Goal: Task Accomplishment & Management: Manage account settings

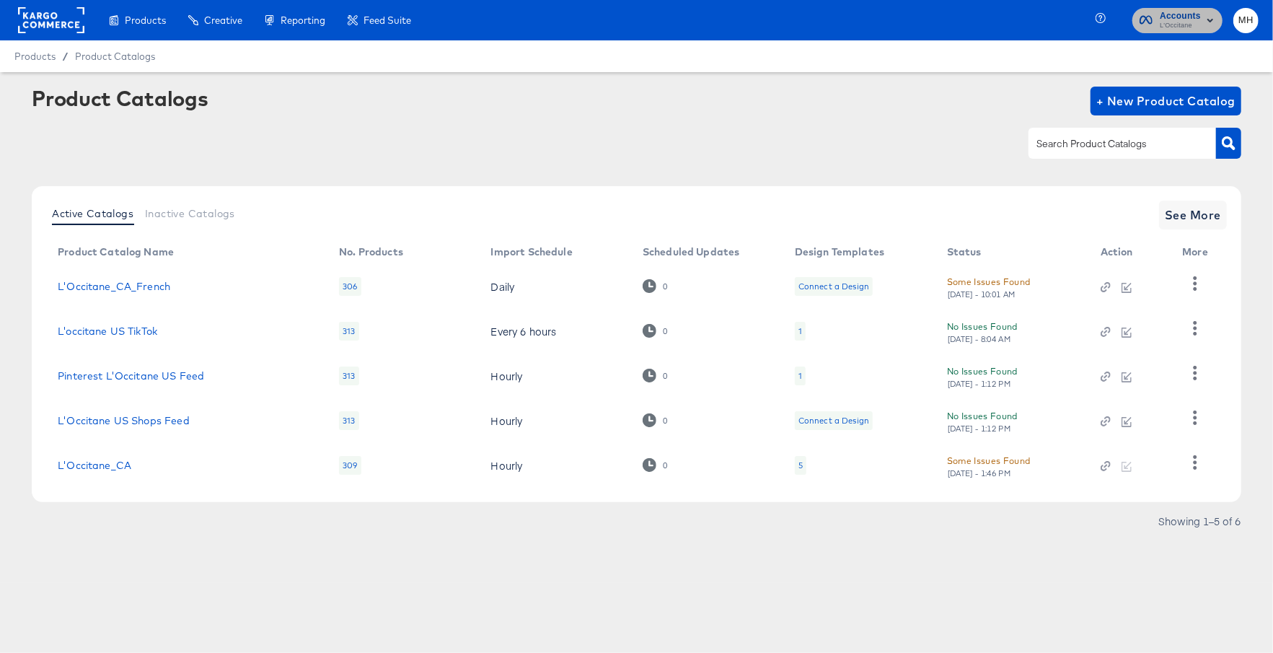
click at [1197, 25] on span "L'Occitane" at bounding box center [1180, 26] width 41 height 12
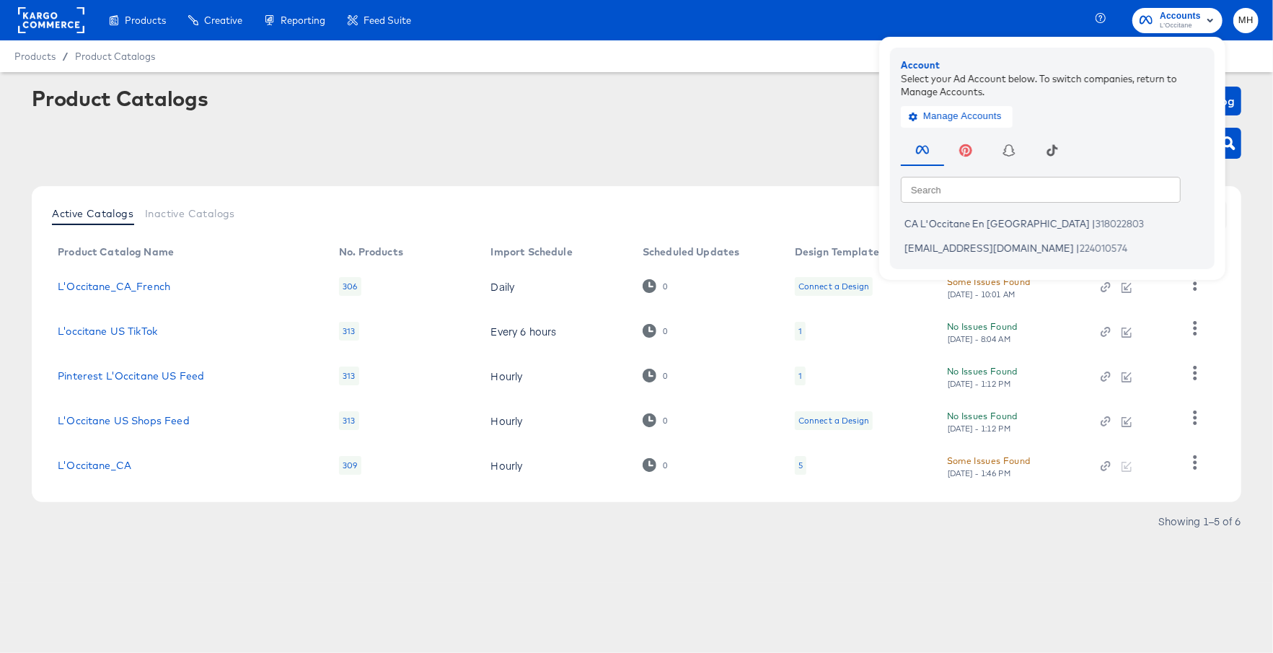
click at [68, 21] on rect at bounding box center [51, 20] width 66 height 26
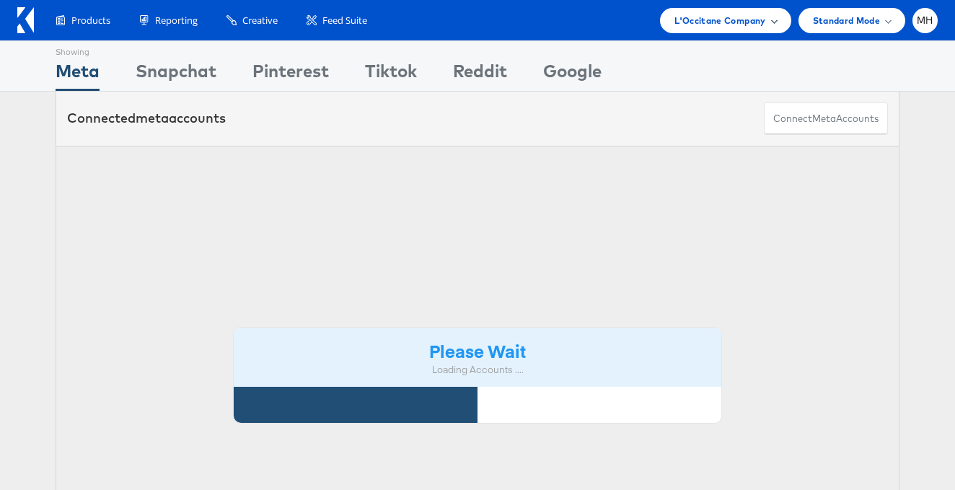
click at [749, 23] on span "L'Occitane Company" at bounding box center [719, 20] width 91 height 15
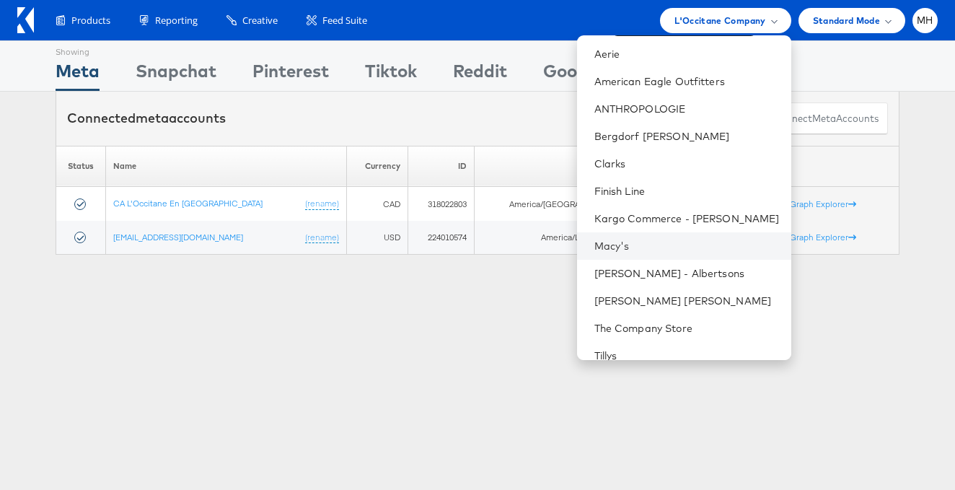
scroll to position [71, 0]
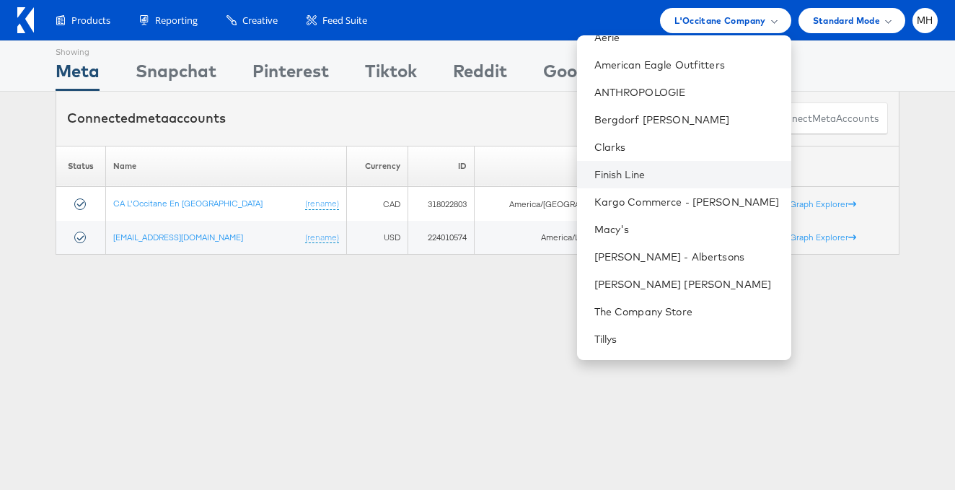
click at [669, 182] on li "Finish Line" at bounding box center [684, 174] width 214 height 27
click at [674, 180] on link "Finish Line" at bounding box center [686, 174] width 185 height 14
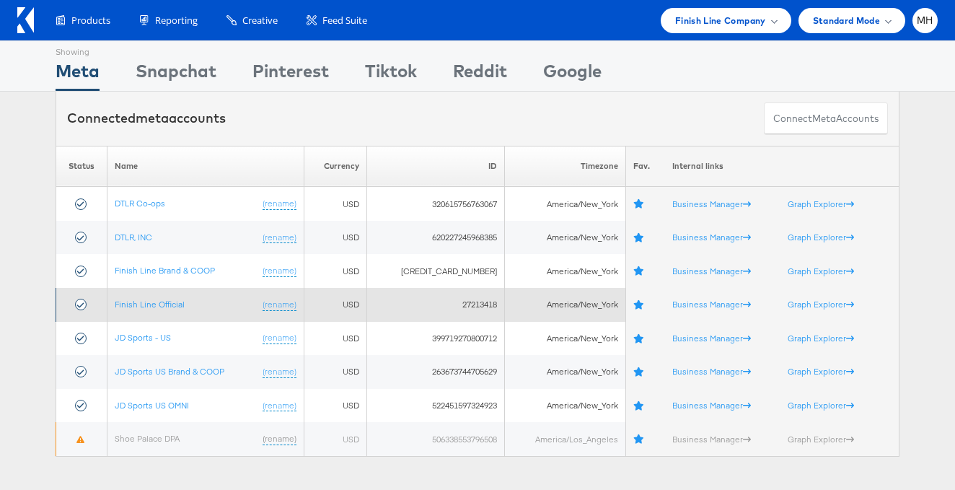
click at [171, 311] on td "Finish Line Official (rename)" at bounding box center [205, 305] width 197 height 34
click at [167, 305] on link "Finish Line Official" at bounding box center [150, 304] width 70 height 11
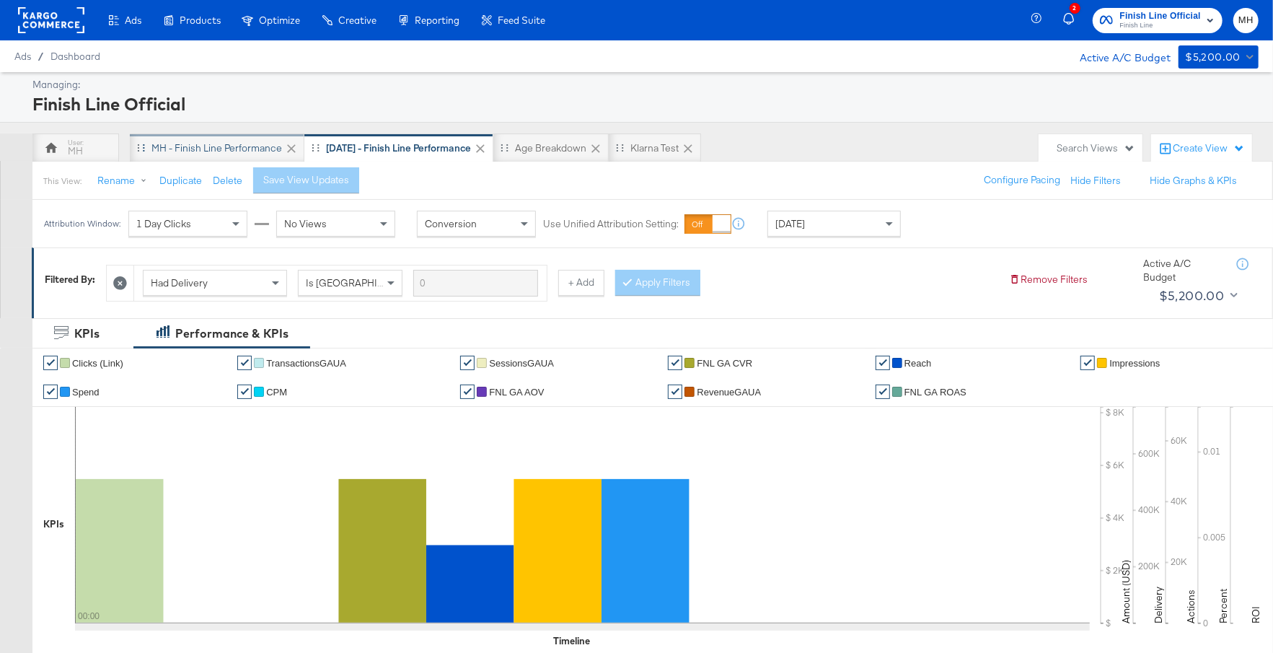
click at [206, 141] on div "MH - Finish Line Performance" at bounding box center [216, 148] width 131 height 14
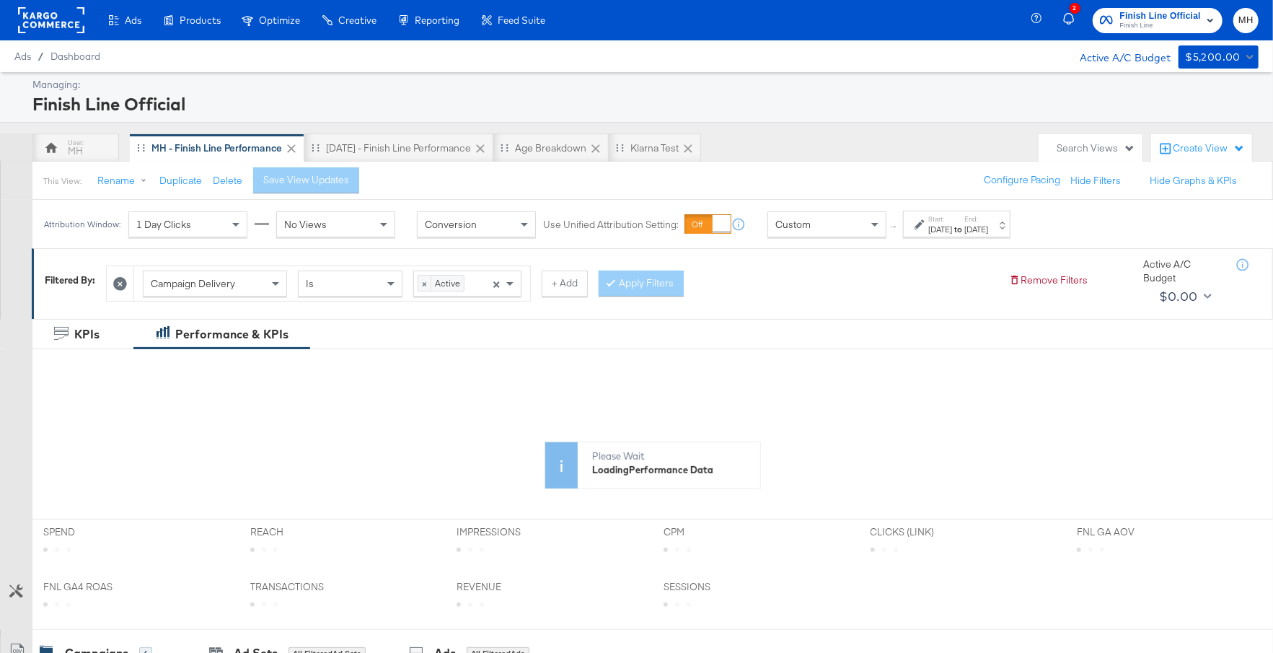
click at [952, 225] on div "Sep 7th 2025" at bounding box center [940, 230] width 24 height 12
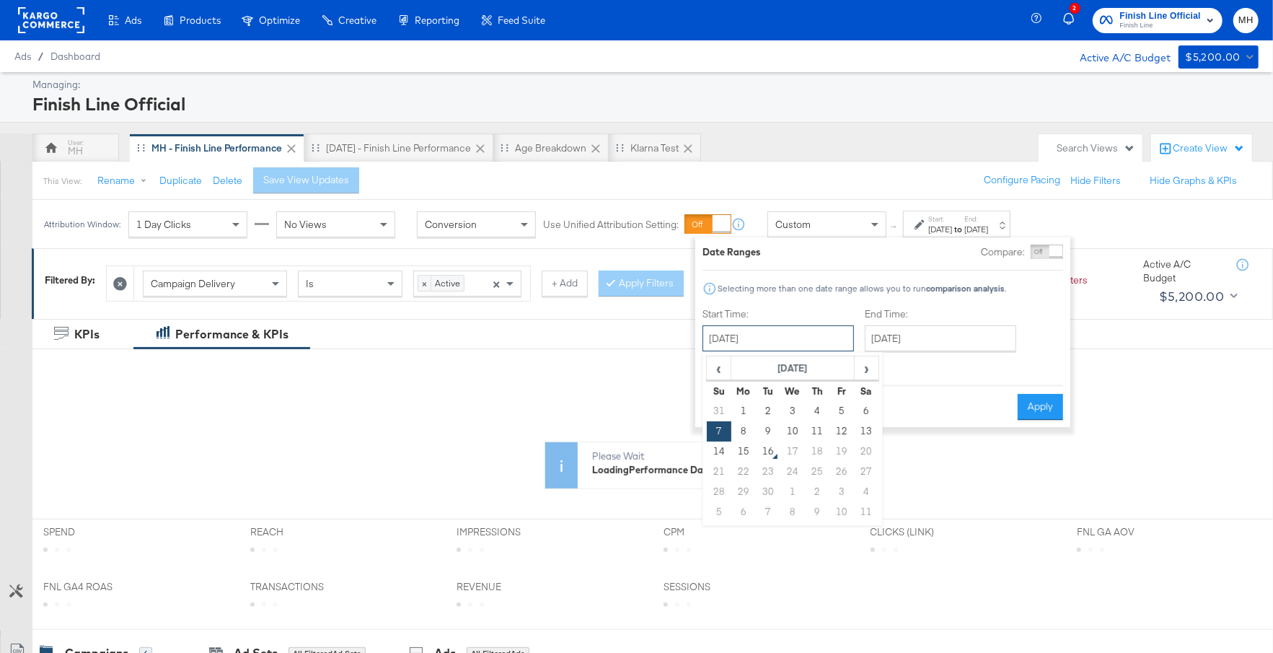
click at [818, 340] on input "September 7th 2025" at bounding box center [778, 338] width 151 height 26
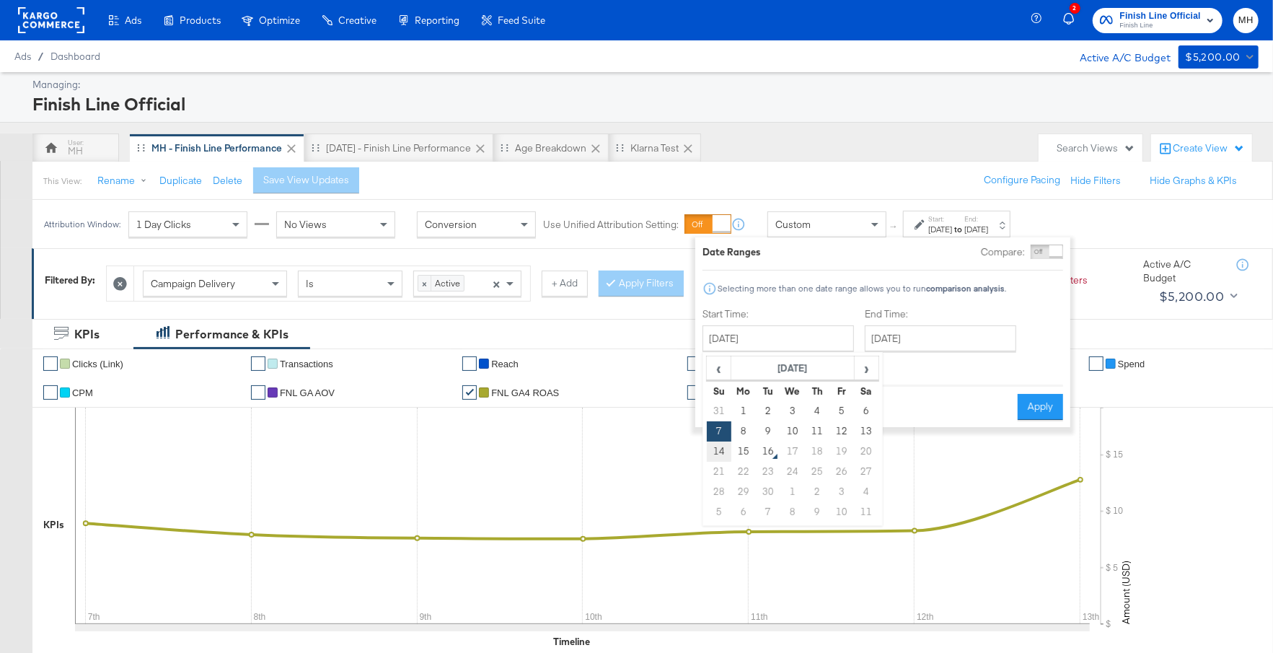
click at [718, 454] on td "14" at bounding box center [719, 451] width 25 height 20
type input "September 14th 2025"
click at [933, 343] on input "September 14th 2025" at bounding box center [944, 338] width 151 height 26
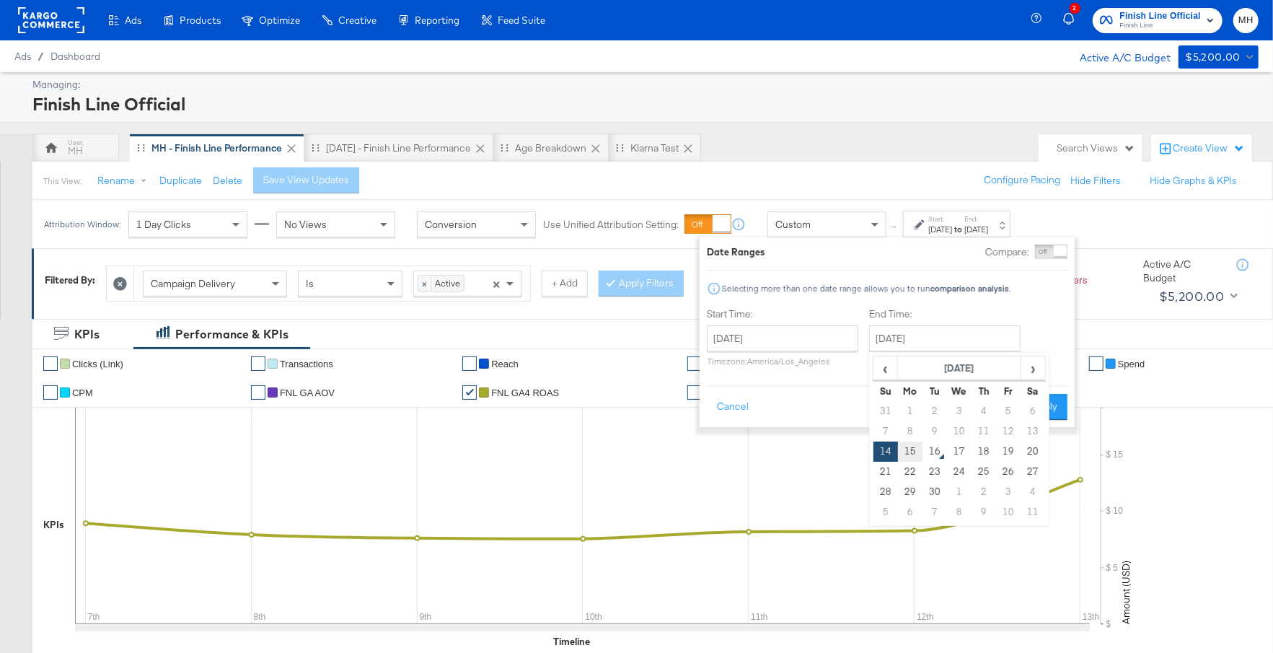
click at [915, 454] on td "15" at bounding box center [910, 451] width 25 height 20
type input "September 15th 2025"
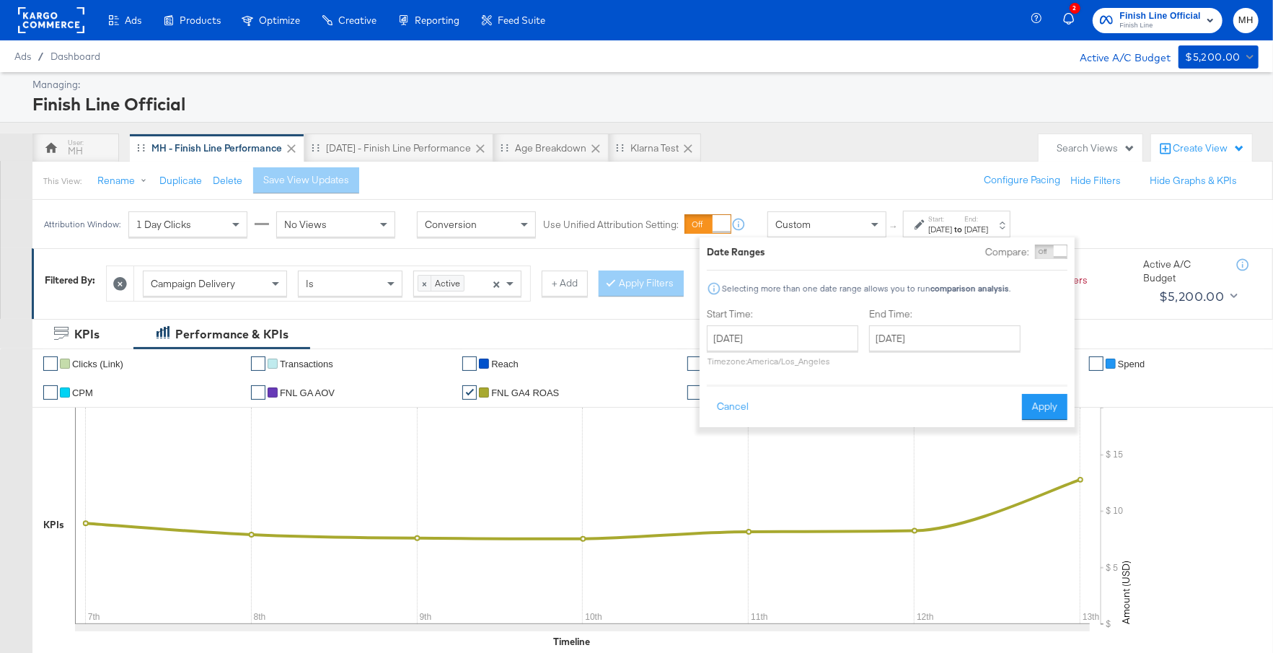
click at [1041, 421] on div "Date Ranges Compare: Comparison is not available when breakdowns are selected S…" at bounding box center [887, 332] width 375 height 190
click at [1045, 414] on button "Apply" at bounding box center [1044, 407] width 45 height 26
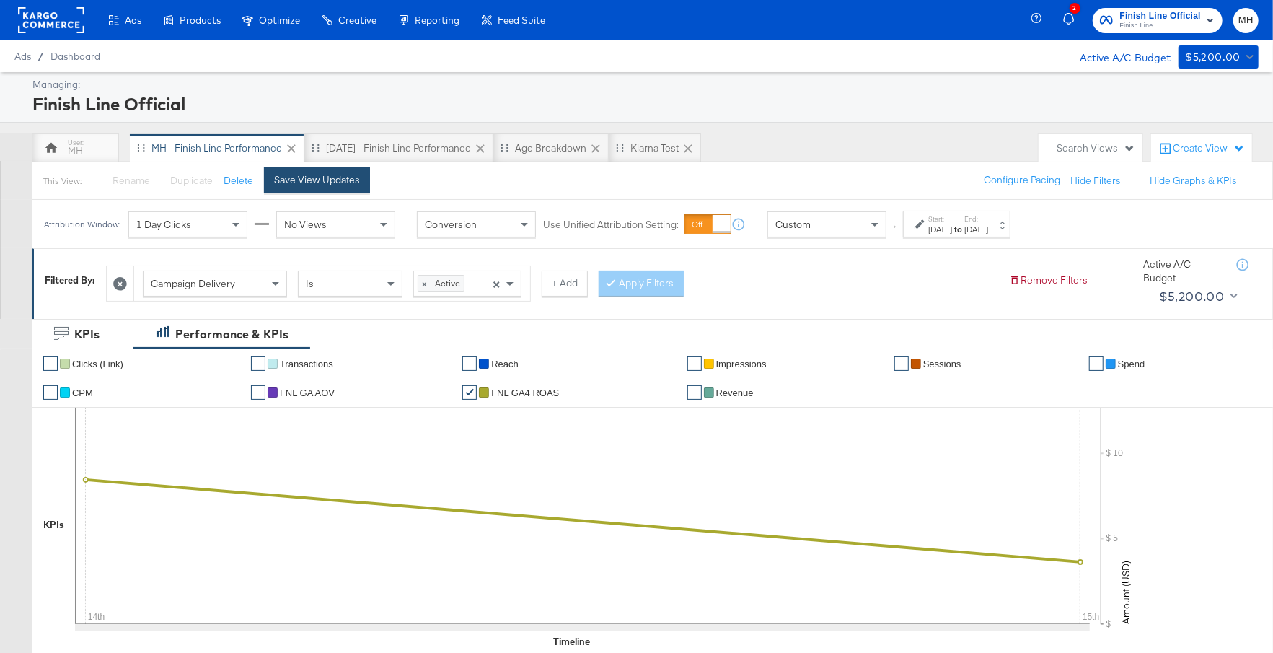
click at [350, 185] on div "Save View Updates" at bounding box center [317, 180] width 86 height 14
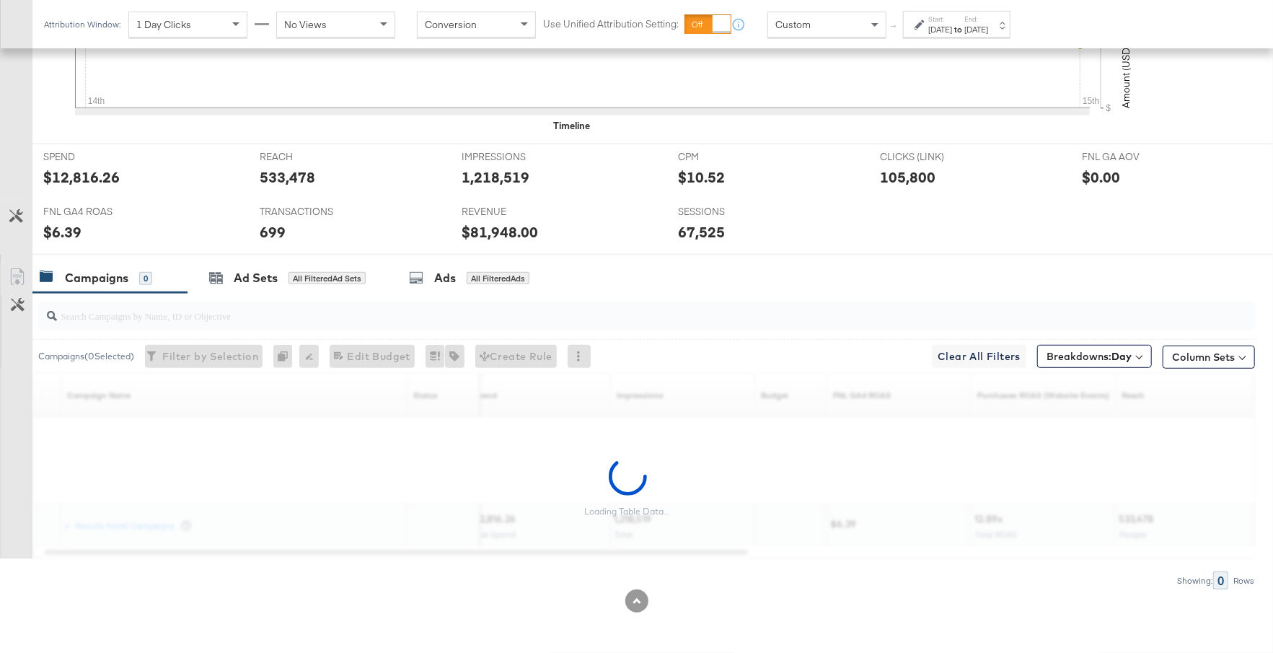
scroll to position [696, 0]
